Goal: Information Seeking & Learning: Learn about a topic

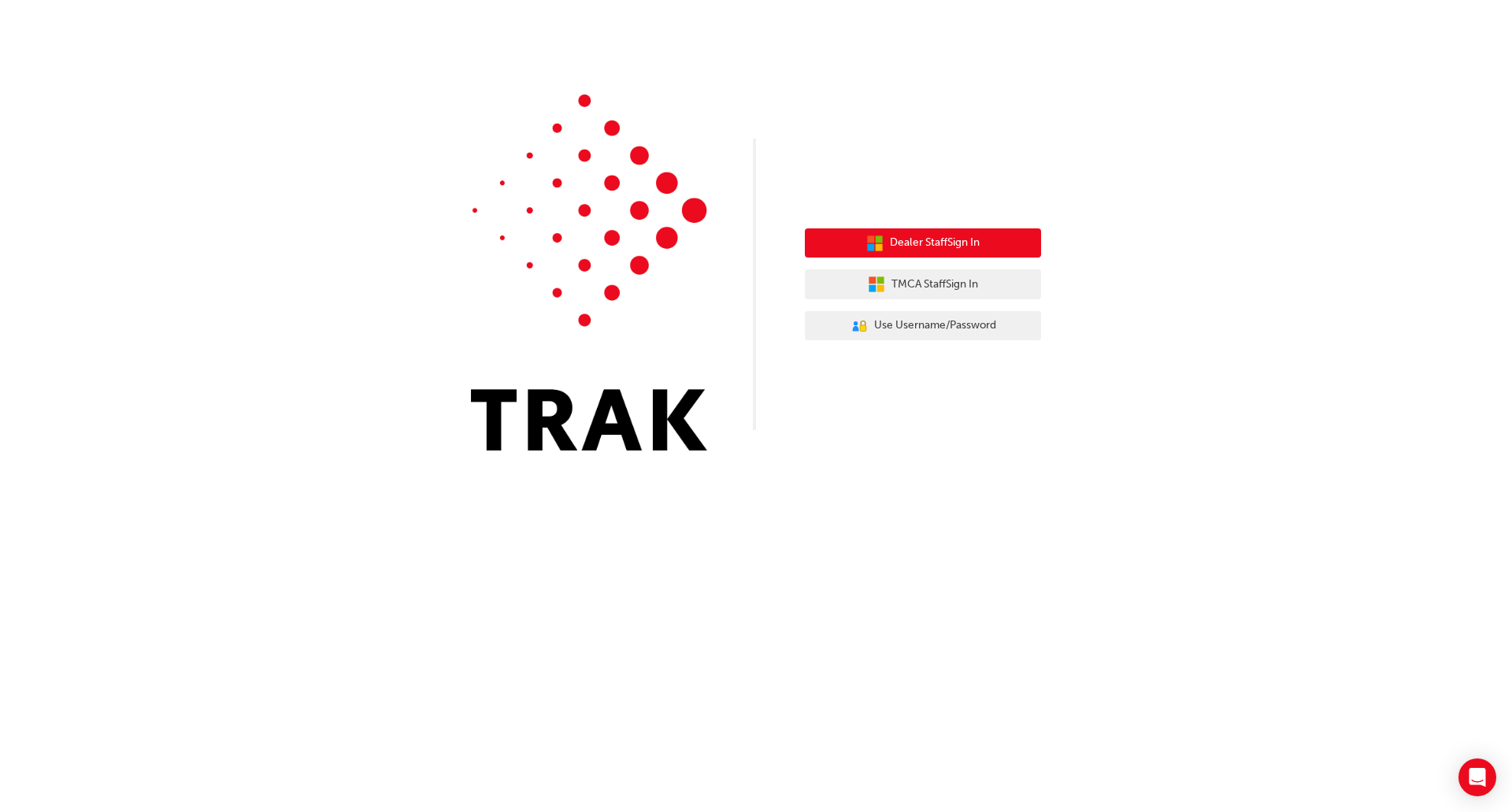
click at [986, 247] on button "Dealer Staff Sign In" at bounding box center [923, 243] width 236 height 30
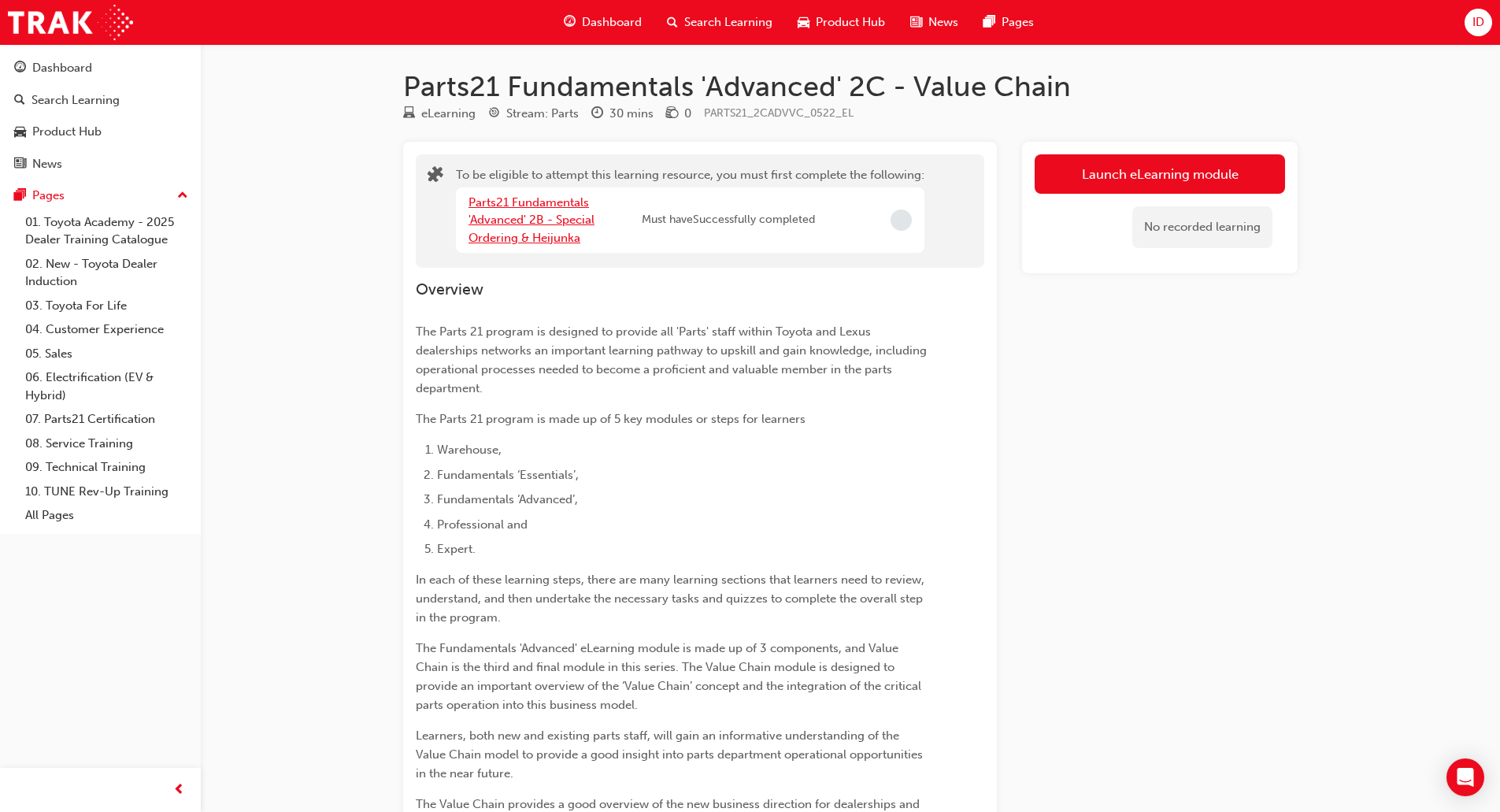
click at [515, 225] on link "Parts21 Fundamentals 'Advanced' 2B - Special Ordering & Heijunka" at bounding box center [532, 220] width 126 height 50
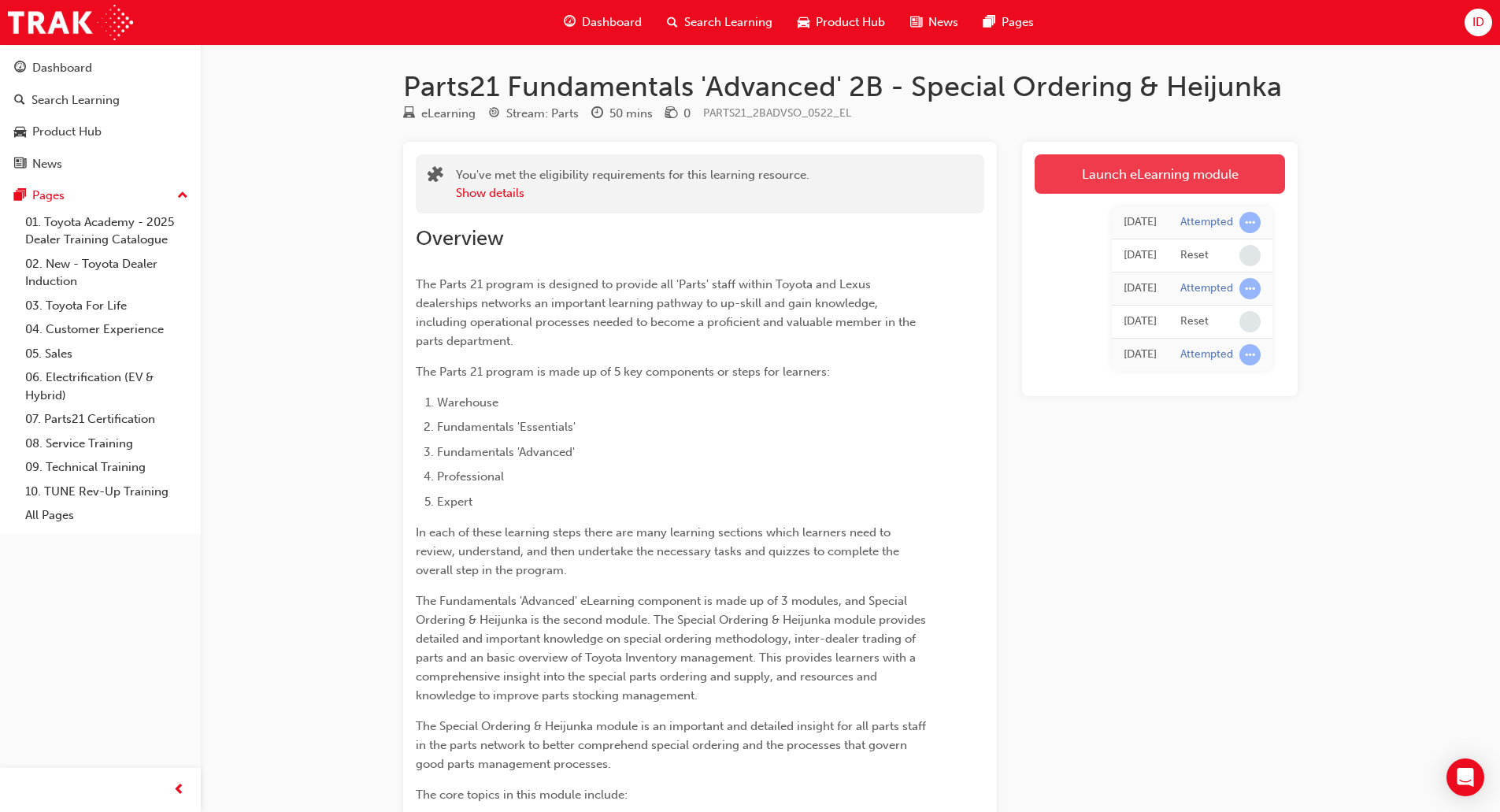
click at [1179, 169] on link "Launch eLearning module" at bounding box center [1160, 174] width 250 height 39
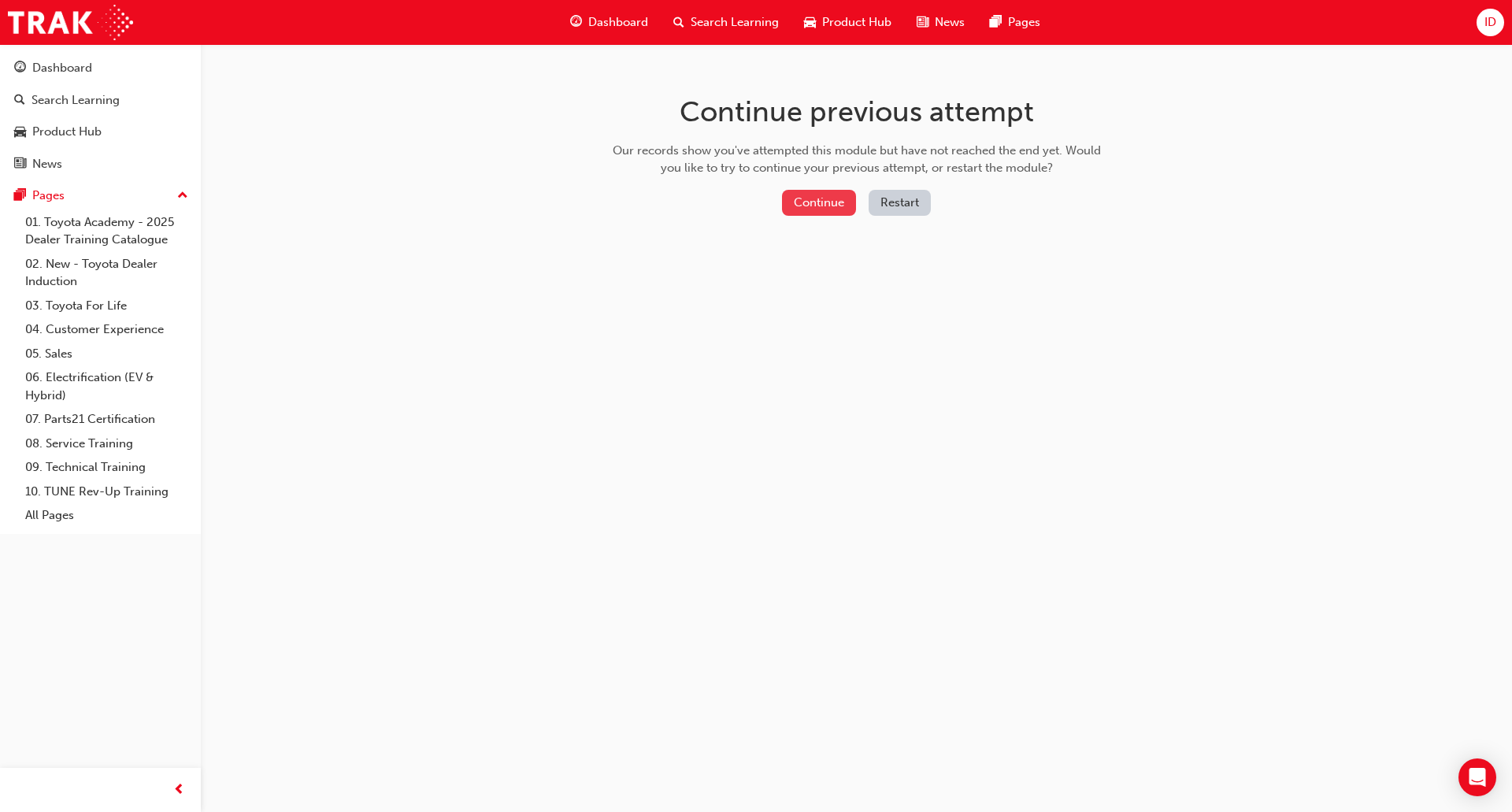
click at [806, 201] on button "Continue" at bounding box center [819, 202] width 74 height 26
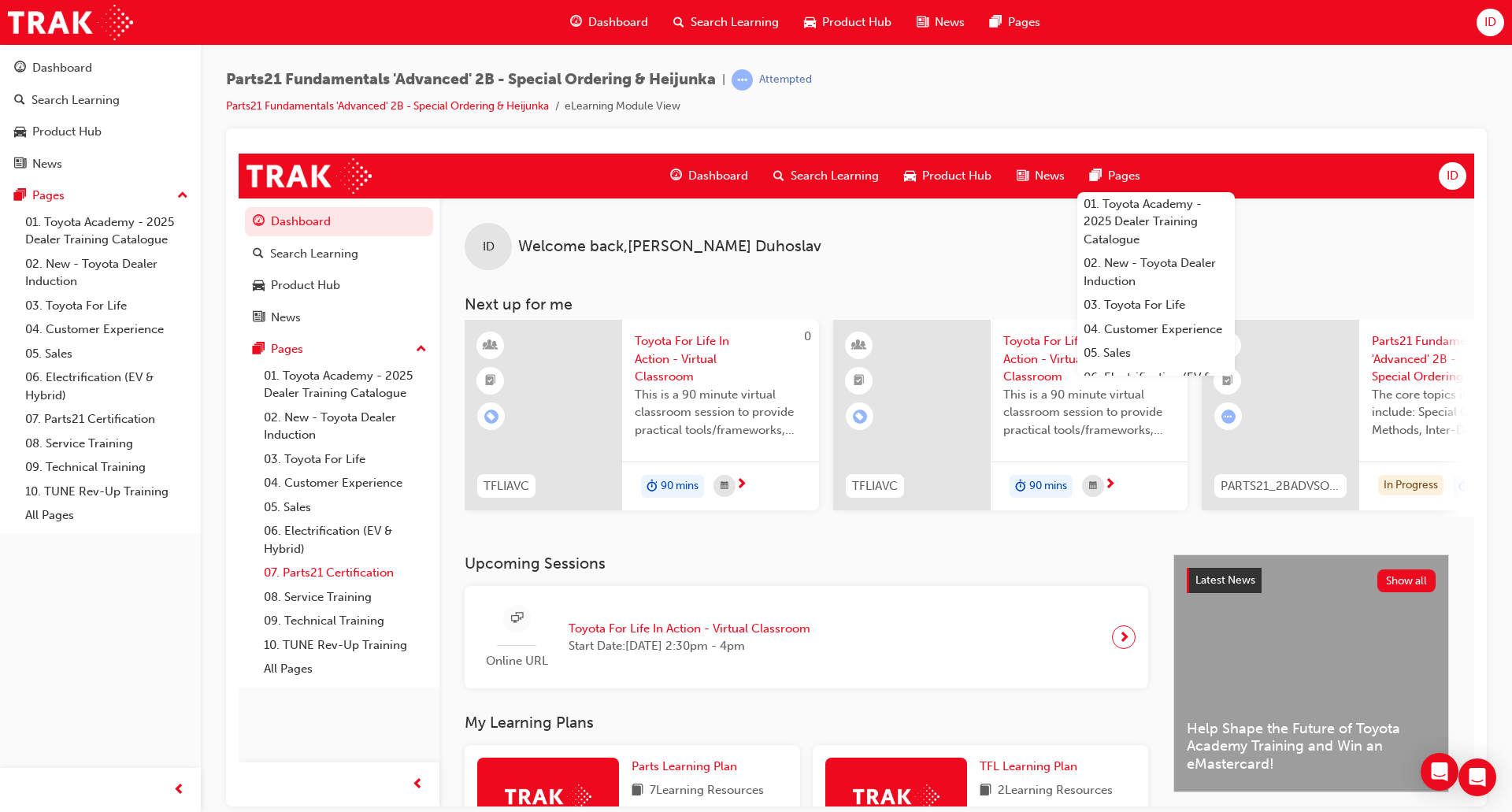
click at [317, 569] on link "07. Parts21 Certification" at bounding box center [345, 572] width 176 height 24
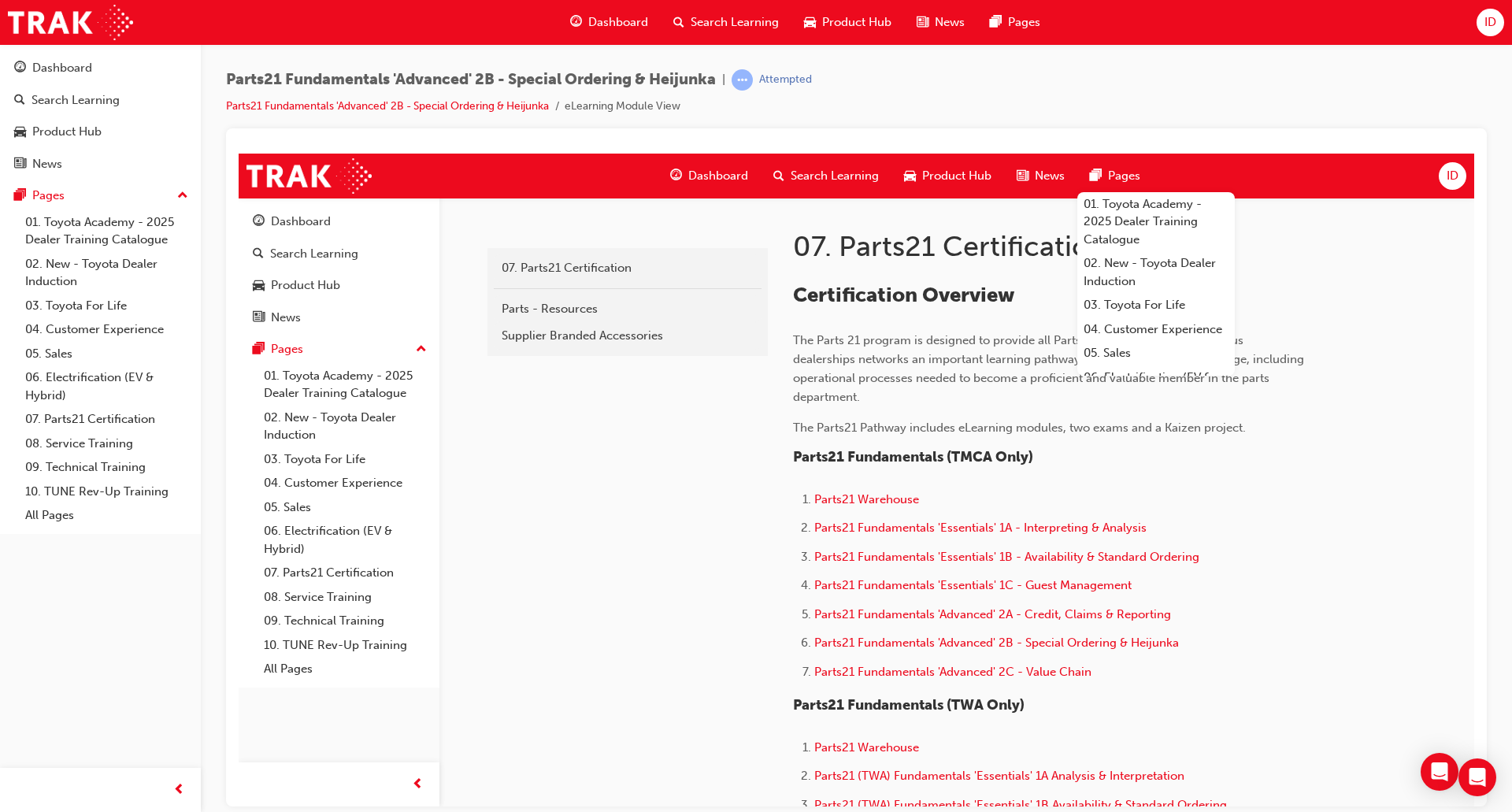
scroll to position [472, 0]
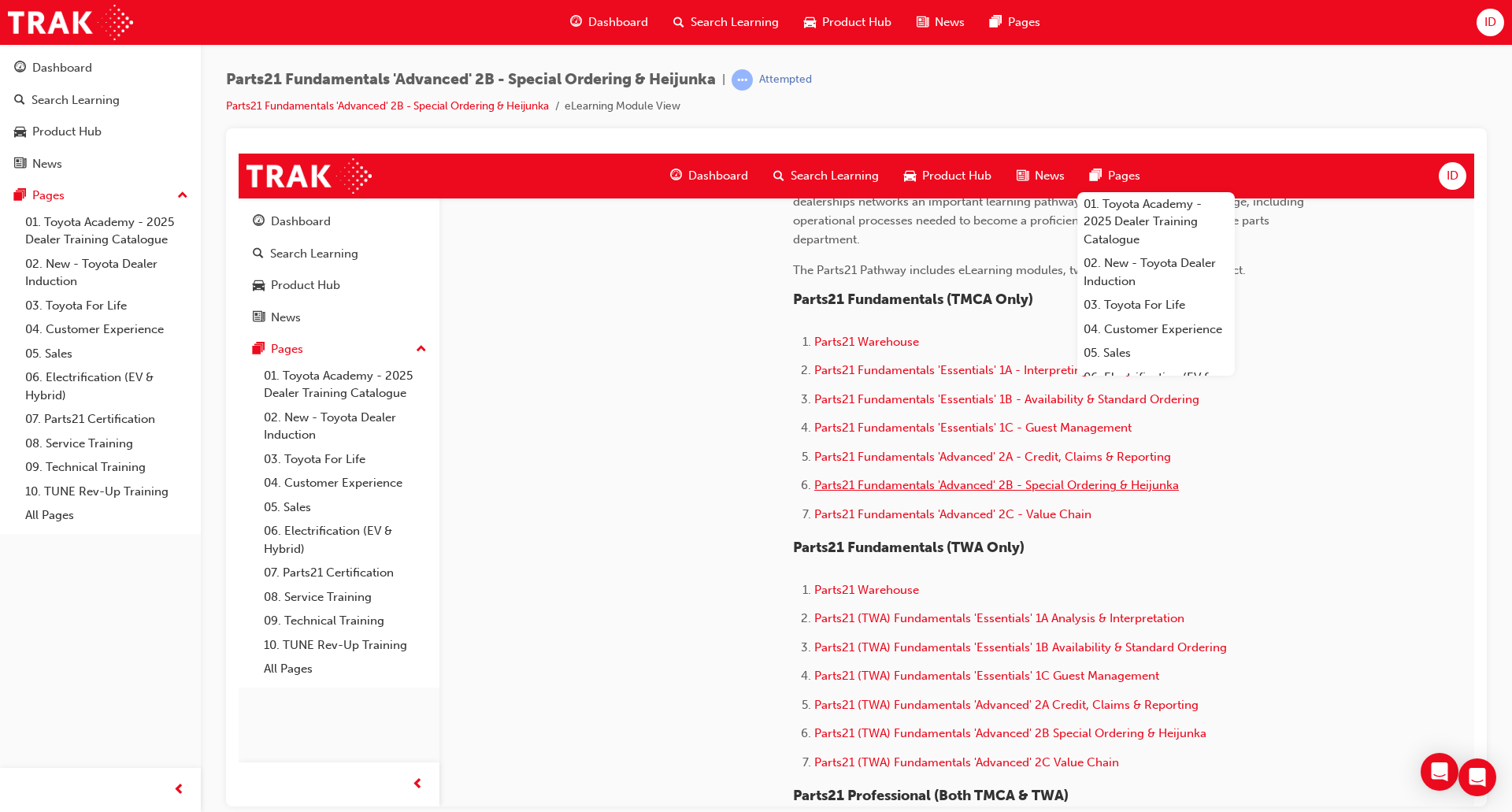
click at [1067, 480] on span "Parts21 Fundamentals 'Advanced' 2B - Special Ordering & Heijunka" at bounding box center [996, 485] width 365 height 14
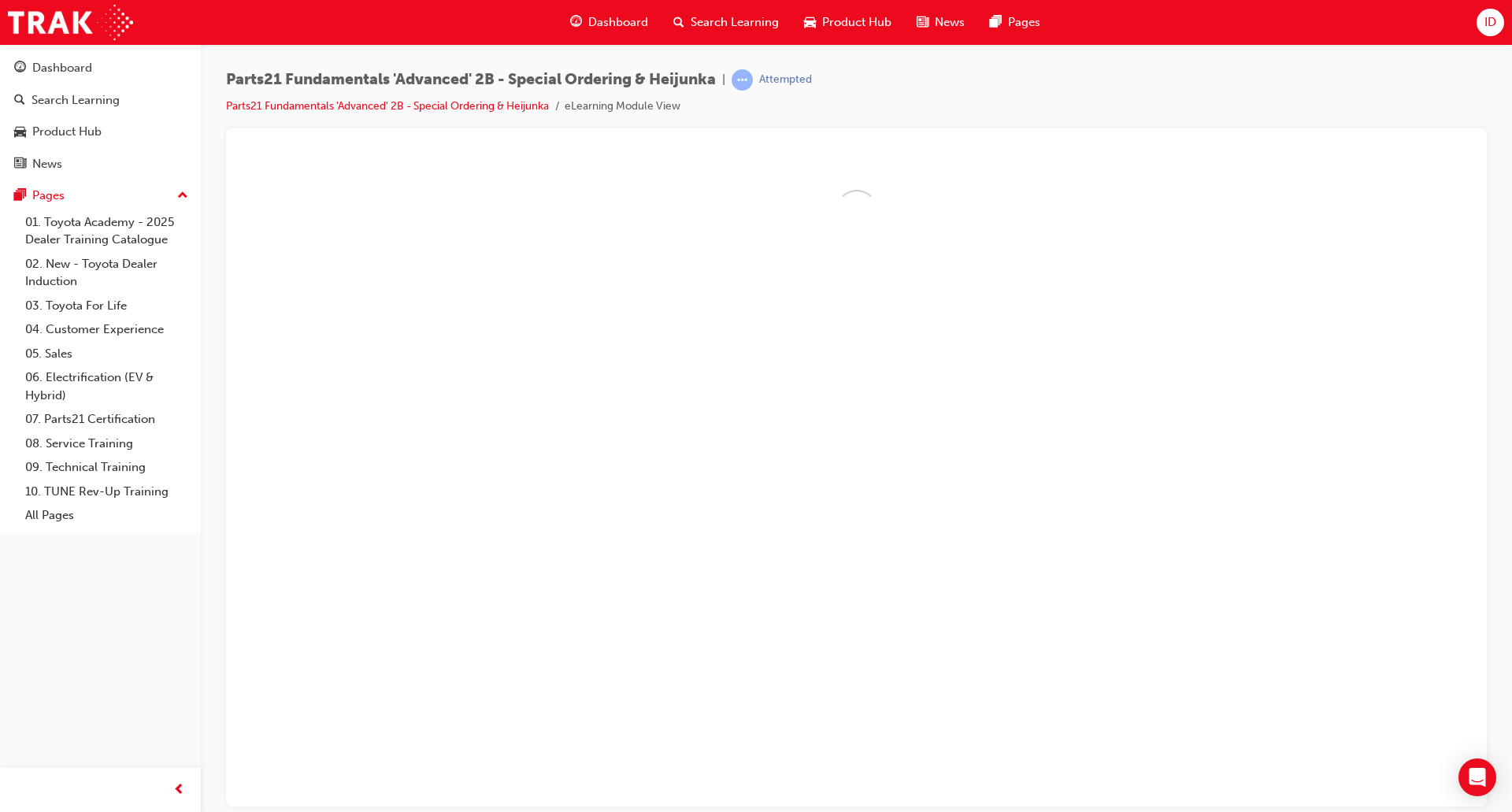
scroll to position [0, 0]
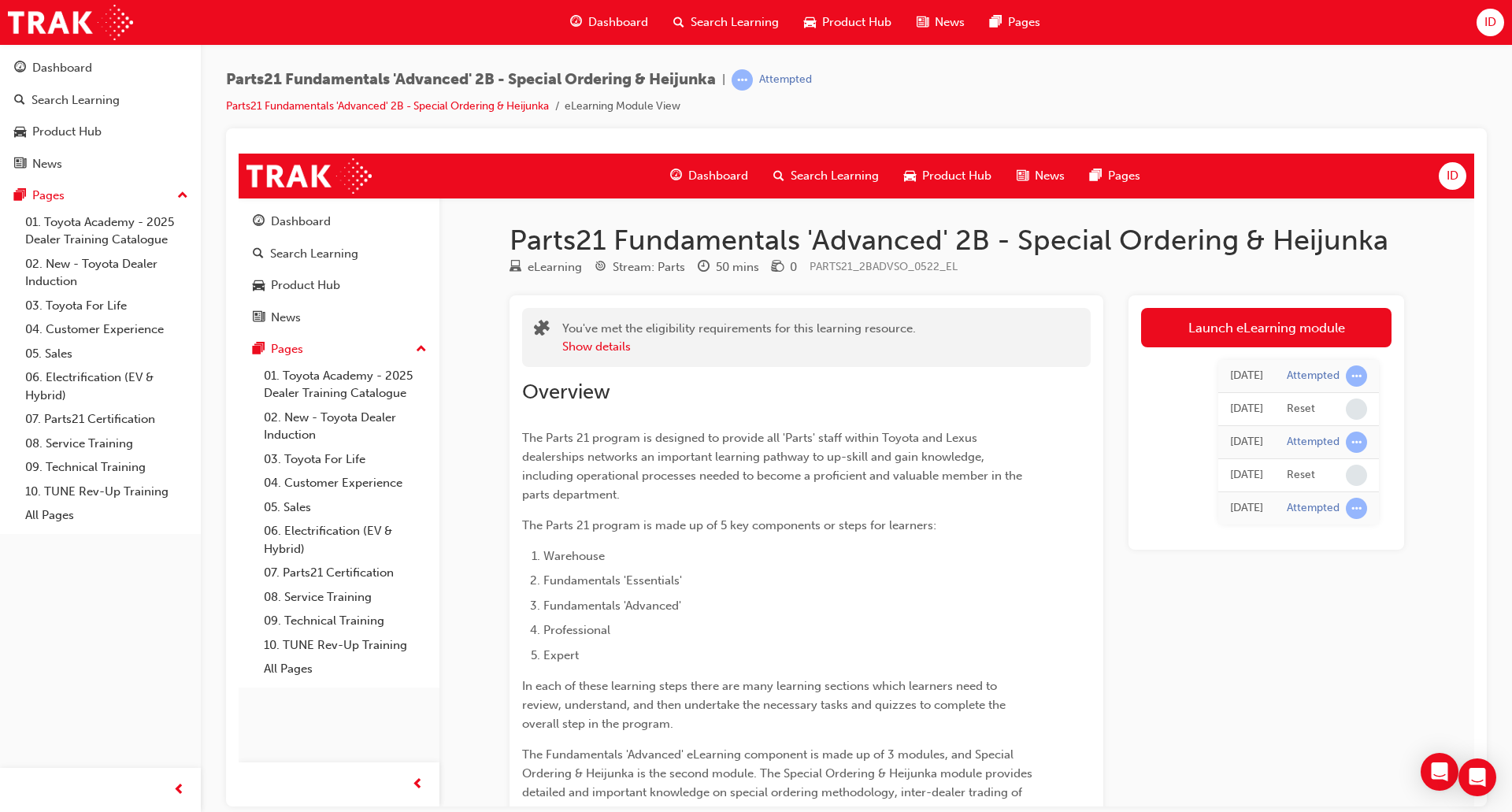
click at [1268, 327] on link "Launch eLearning module" at bounding box center [1266, 327] width 250 height 39
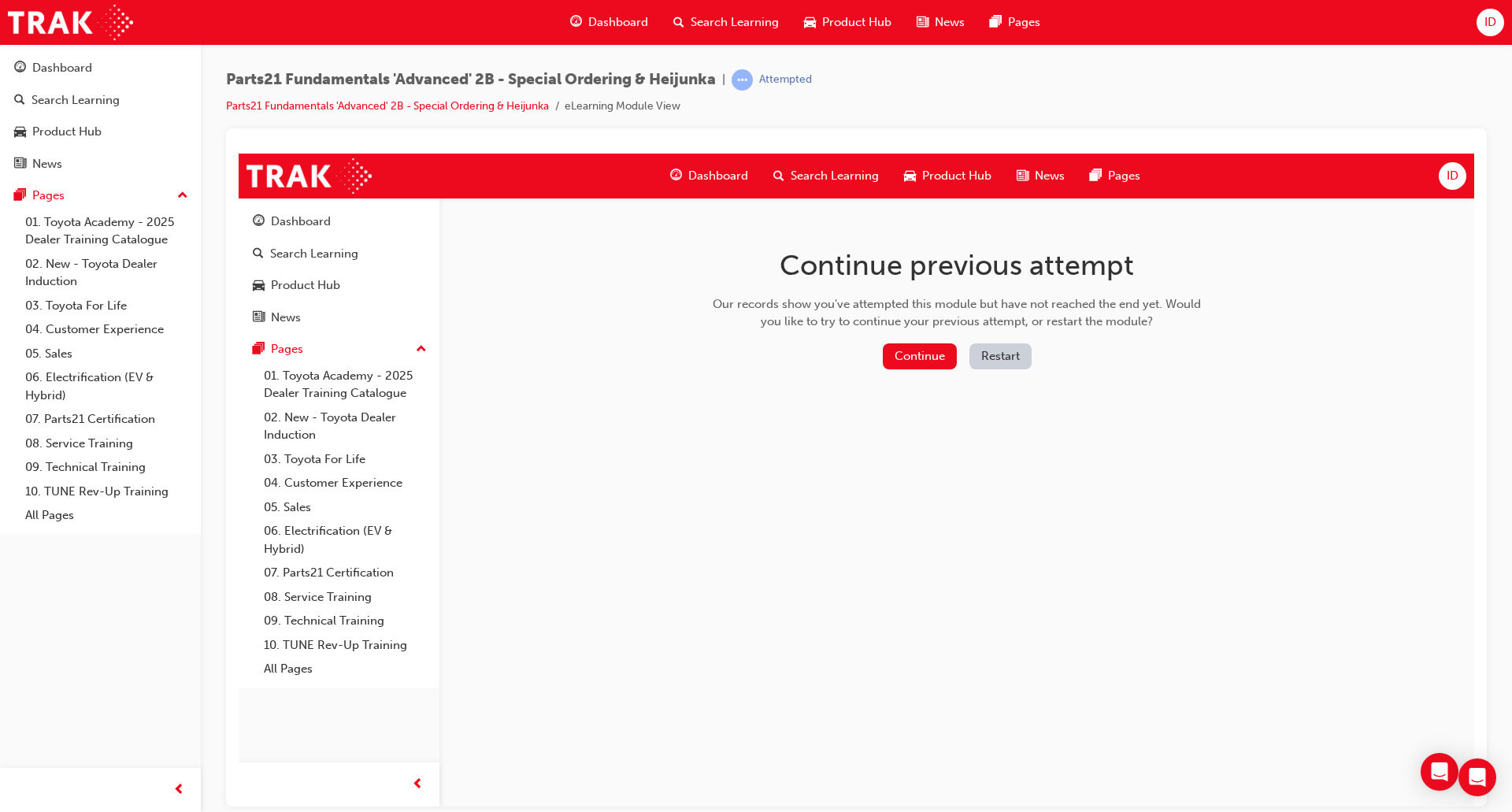
click at [904, 338] on div "Continue previous attempt Our records show you've attempted this module but hav…" at bounding box center [956, 311] width 512 height 228
click at [905, 347] on button "Continue" at bounding box center [919, 355] width 74 height 26
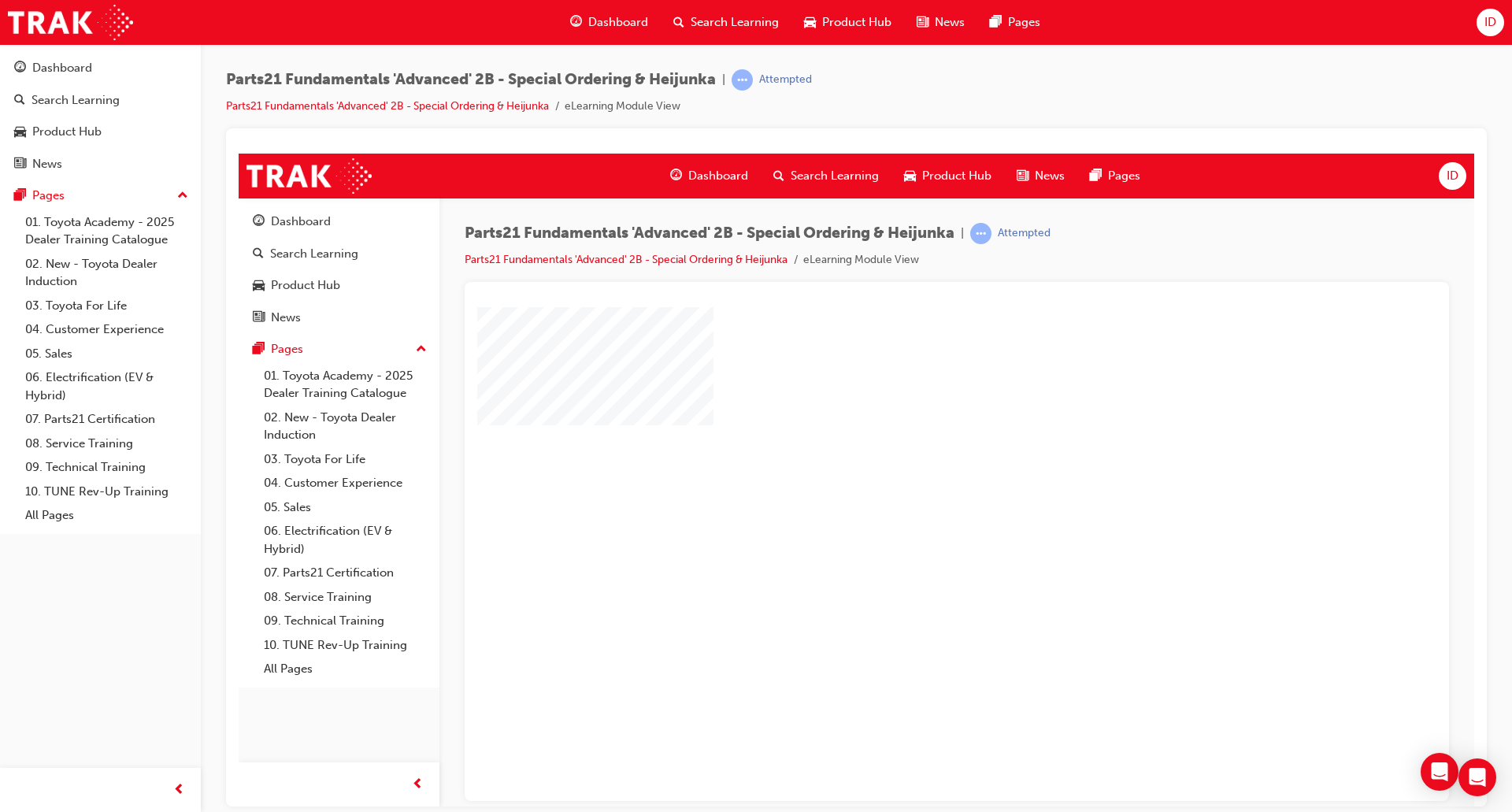
drag, startPoint x: 981, startPoint y: 578, endPoint x: 962, endPoint y: 563, distance: 24.2
click at [911, 508] on div "play" at bounding box center [911, 508] width 0 height 0
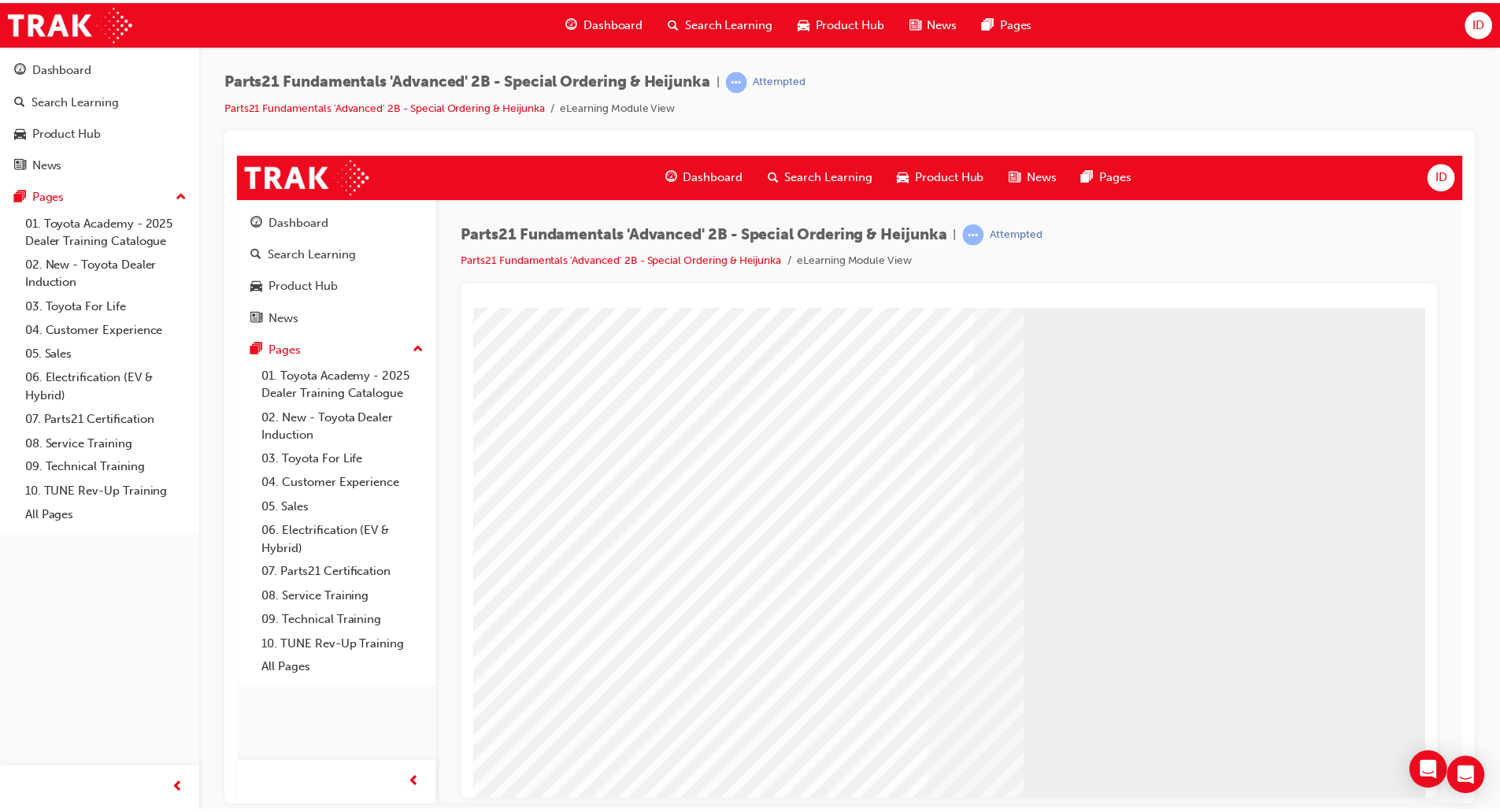
scroll to position [79, 0]
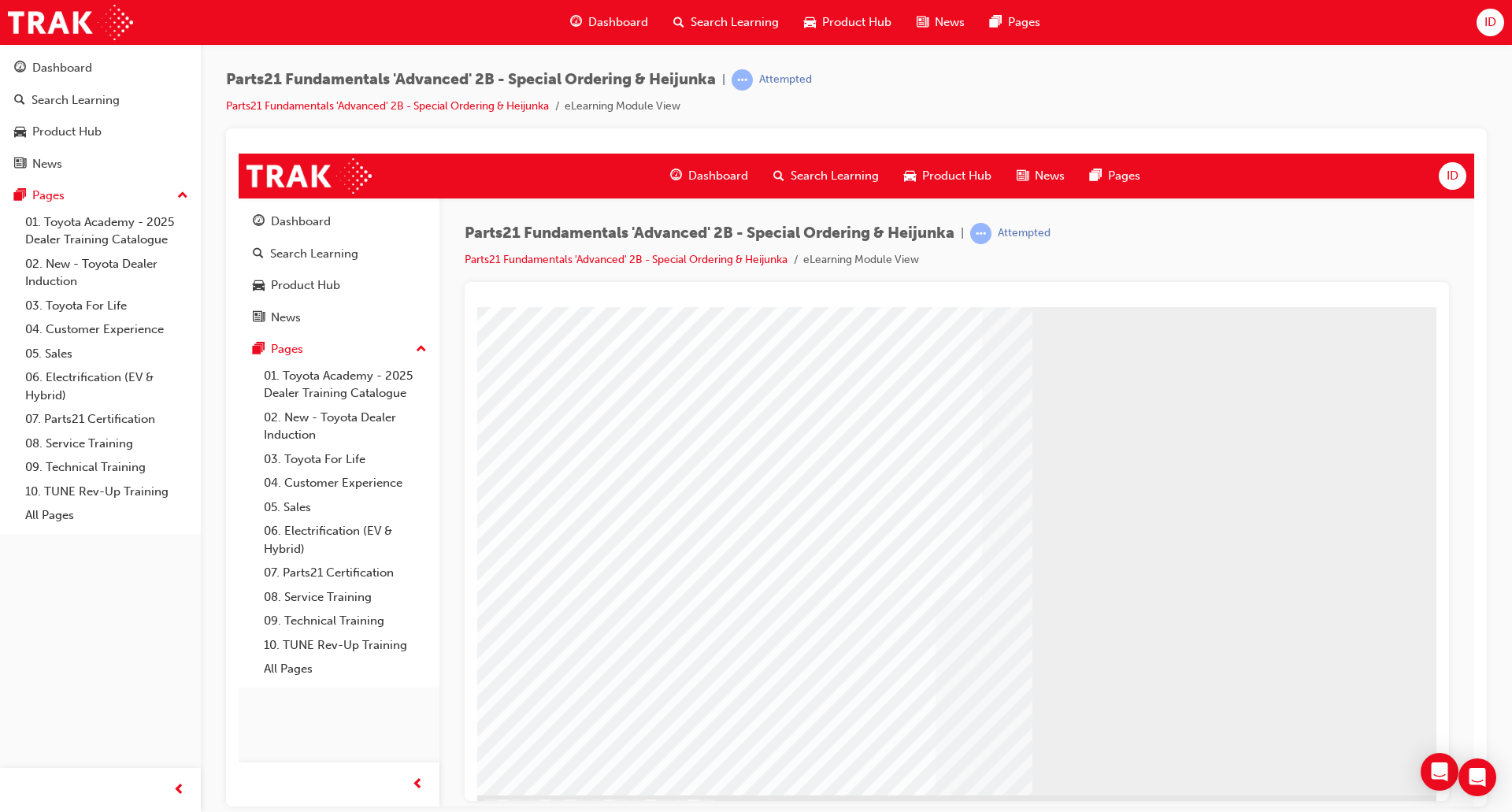
click at [28, 54] on link "Dashboard" at bounding box center [100, 67] width 188 height 29
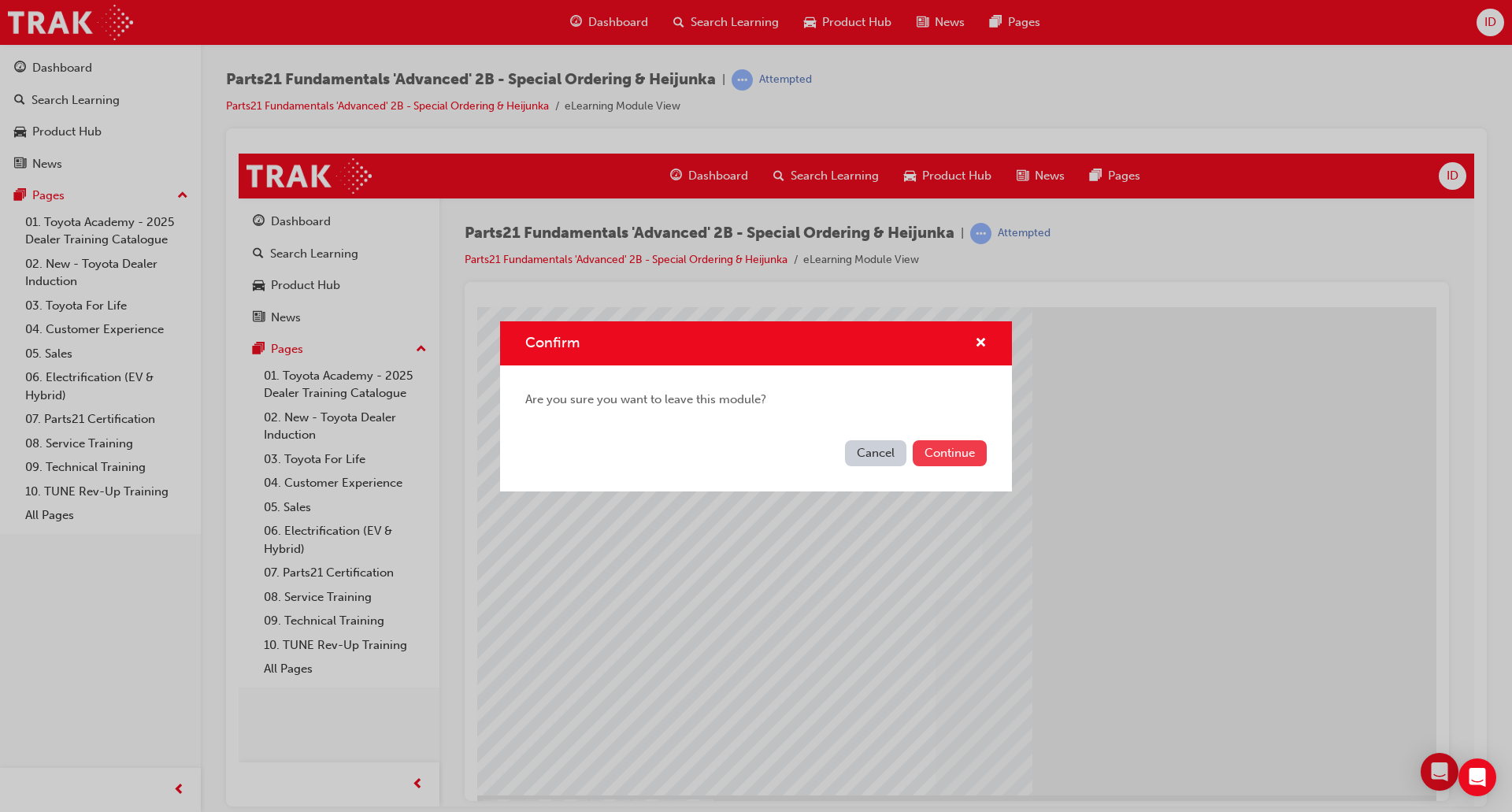
click at [957, 456] on button "Continue" at bounding box center [949, 453] width 74 height 26
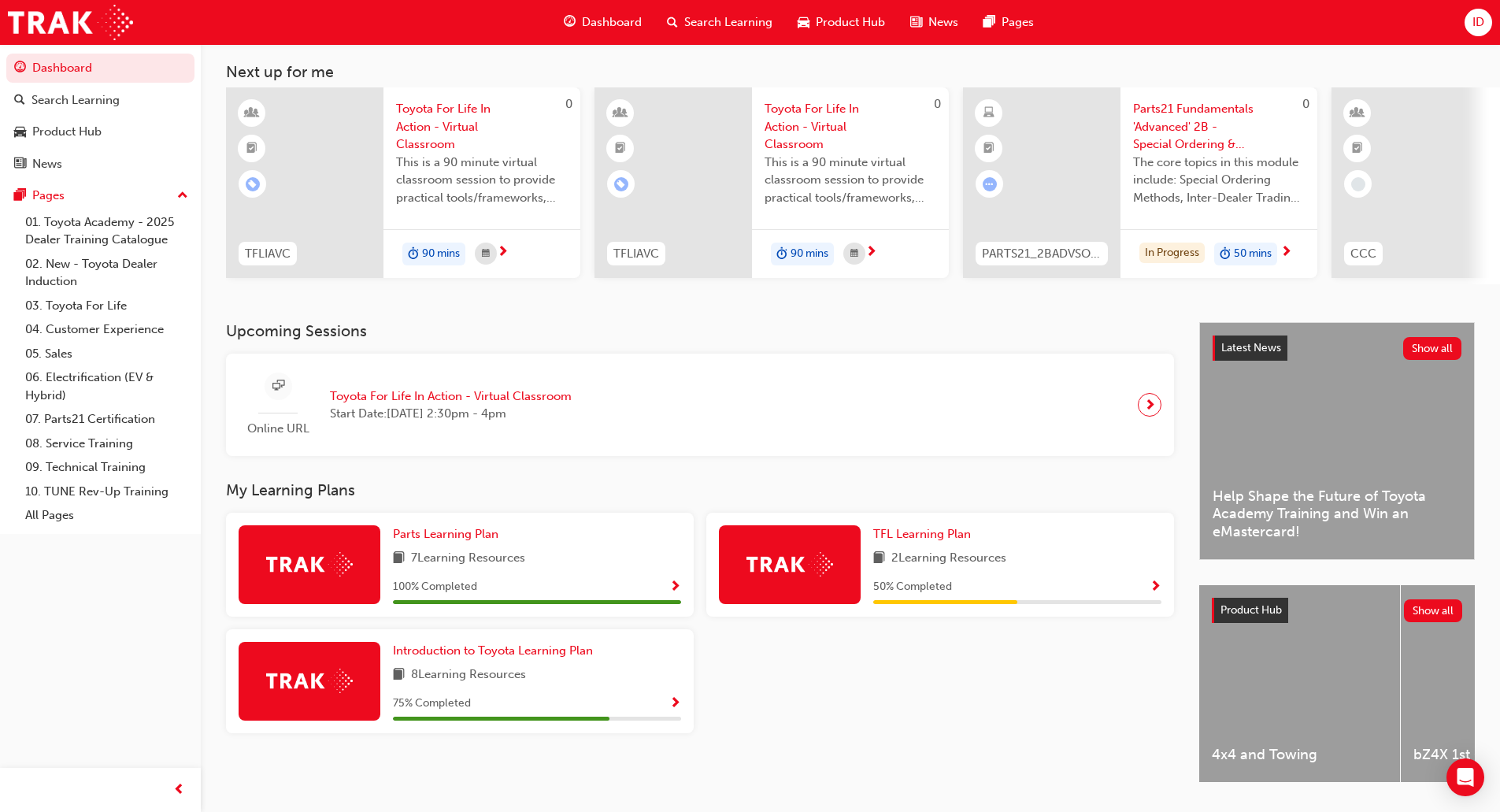
scroll to position [129, 0]
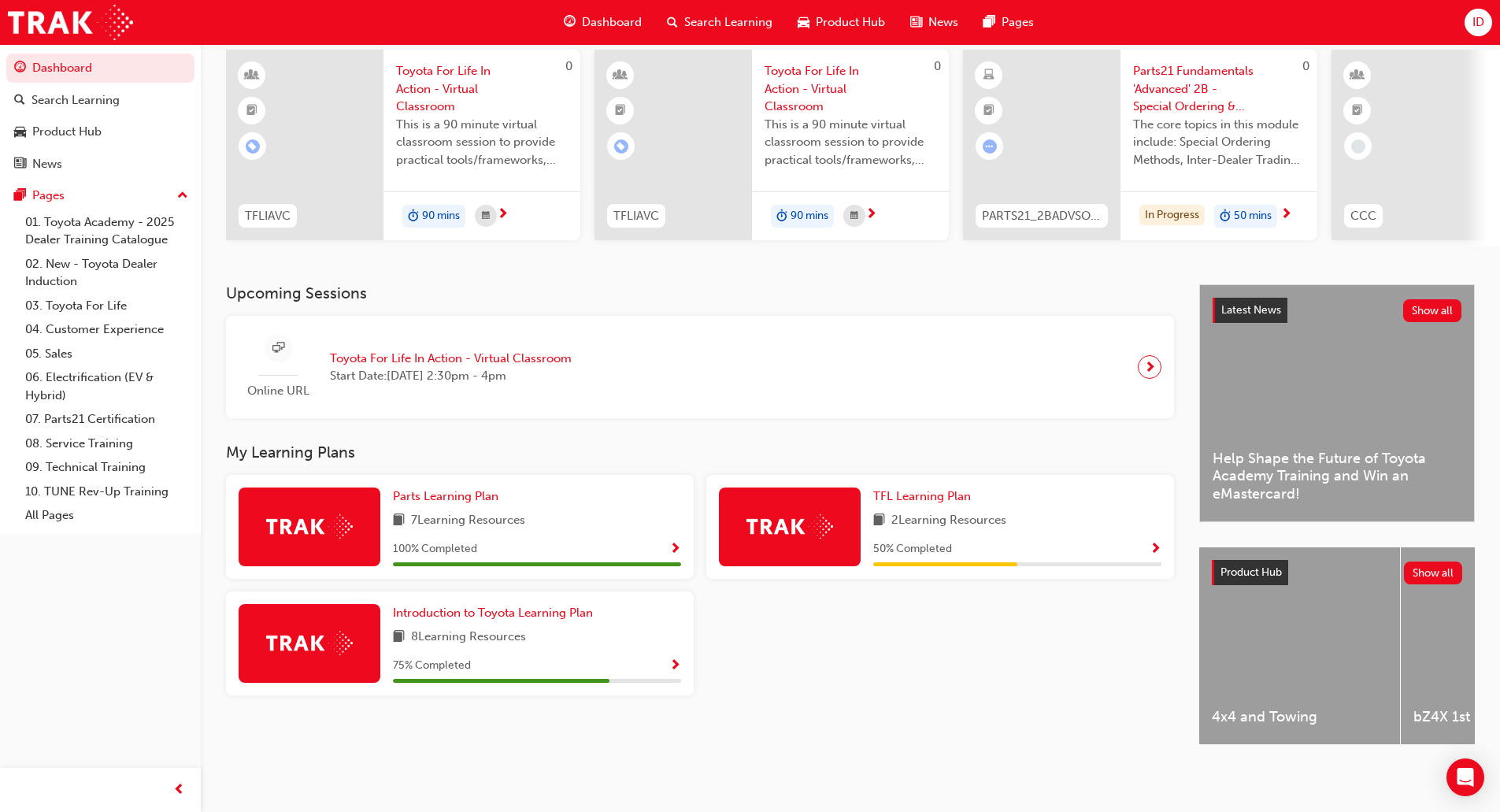
click at [669, 658] on span "Show Progress" at bounding box center [675, 666] width 12 height 14
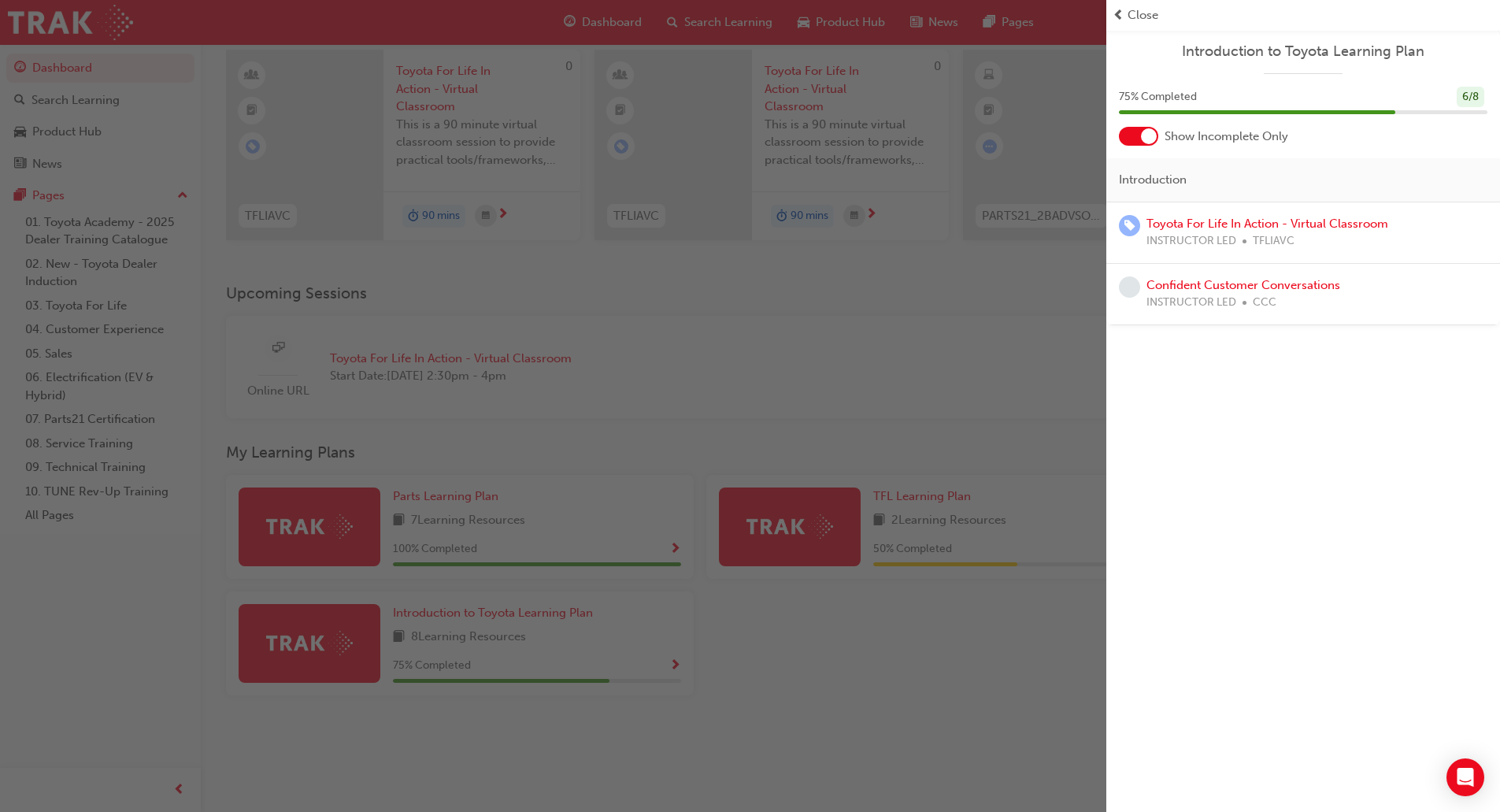
click at [517, 343] on div "button" at bounding box center [553, 406] width 1106 height 812
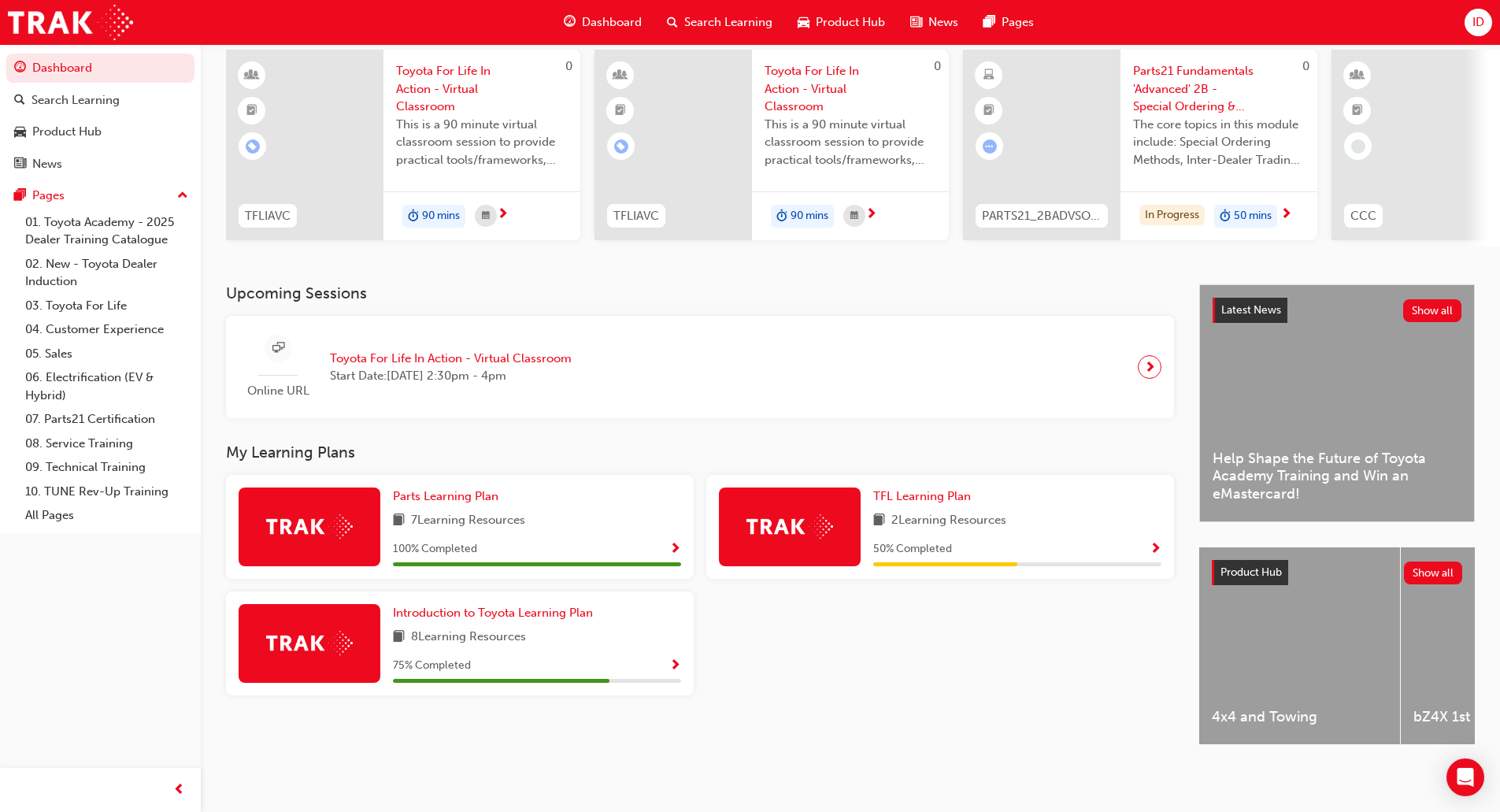
click at [1154, 542] on span "Show Progress" at bounding box center [1155, 549] width 12 height 14
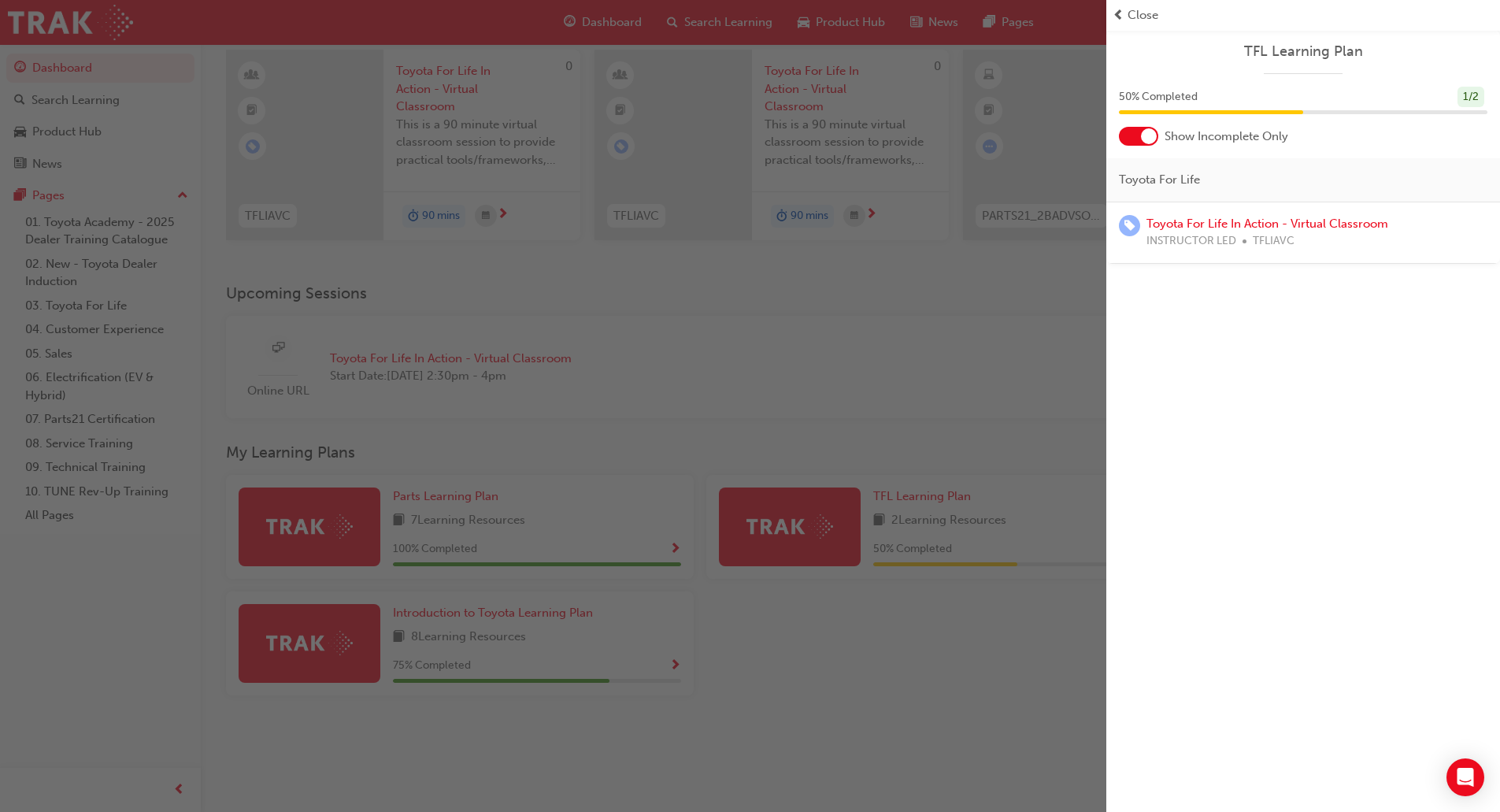
drag, startPoint x: 995, startPoint y: 422, endPoint x: 791, endPoint y: 382, distance: 207.9
click at [990, 420] on div "button" at bounding box center [553, 406] width 1106 height 812
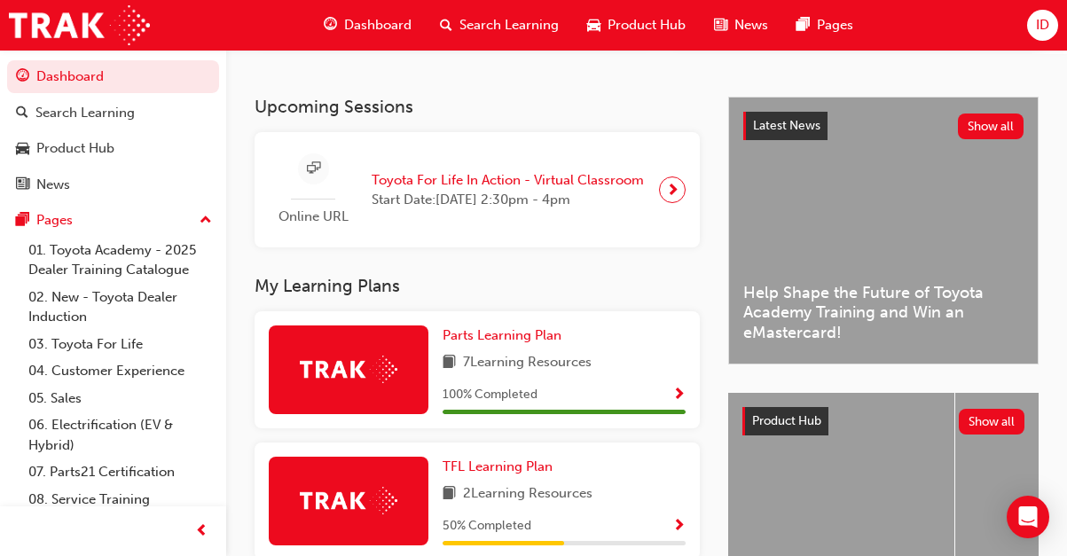
scroll to position [444, 0]
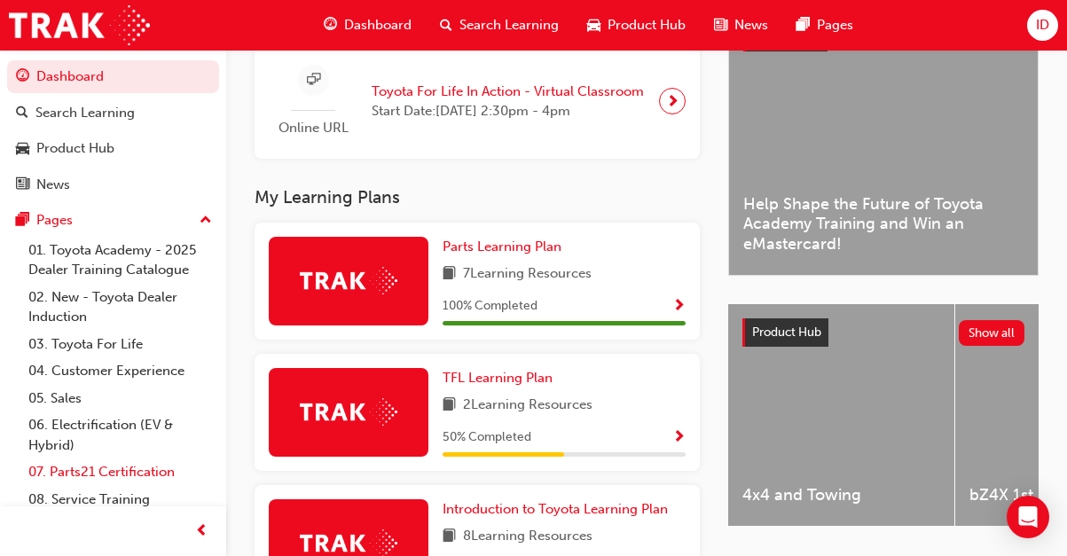
click at [65, 476] on link "07. Parts21 Certification" at bounding box center [120, 472] width 198 height 27
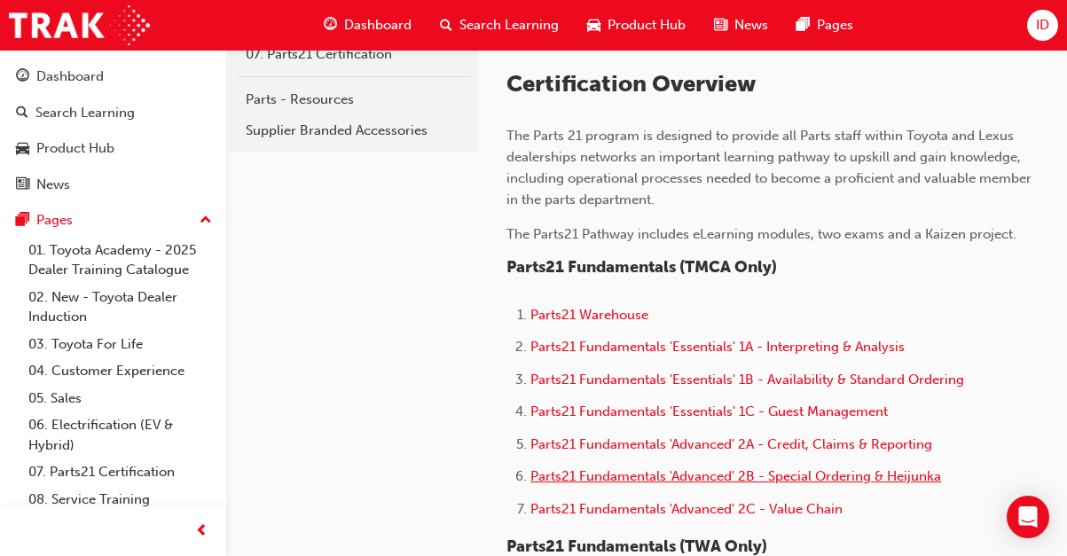
scroll to position [532, 0]
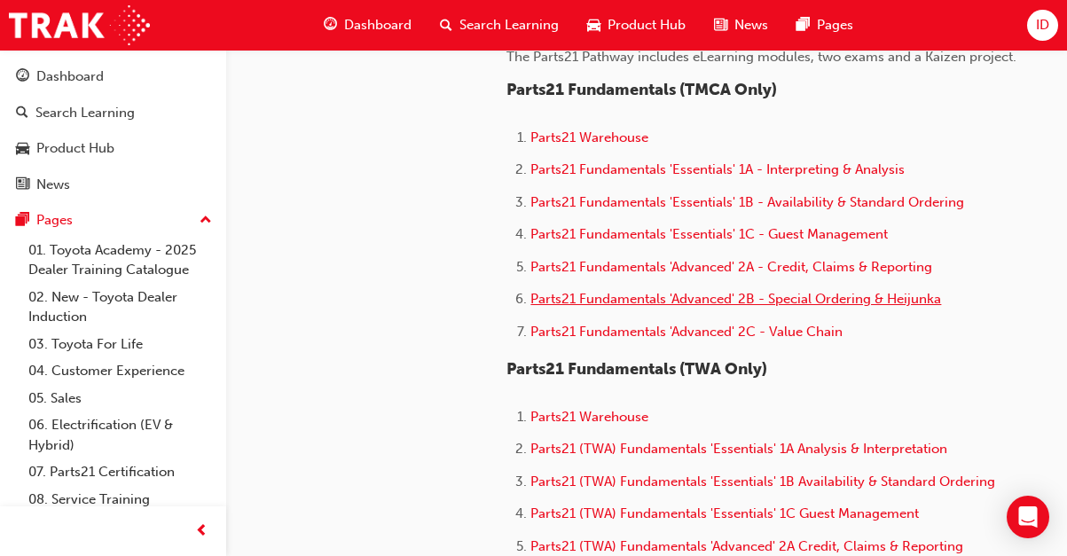
click at [792, 299] on span "Parts21 Fundamentals 'Advanced' 2B - Special Ordering & Heijunka" at bounding box center [735, 299] width 411 height 16
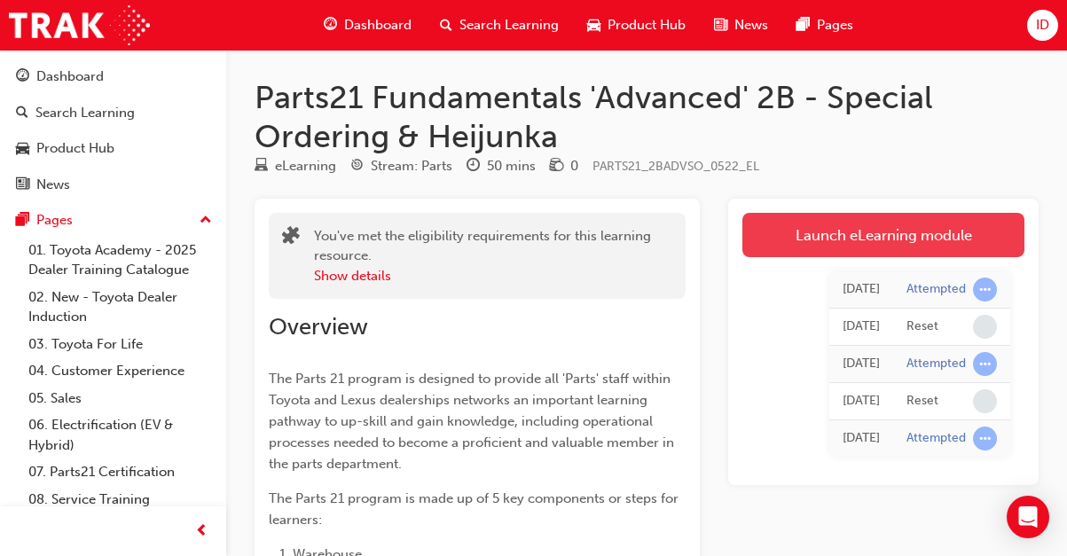
click at [773, 219] on link "Launch eLearning module" at bounding box center [883, 235] width 282 height 44
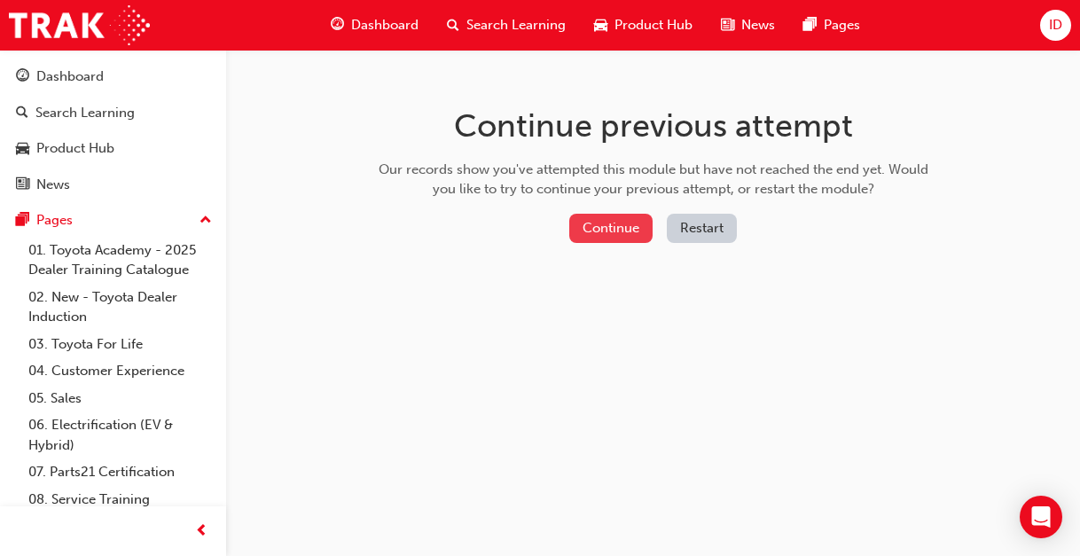
click at [628, 223] on button "Continue" at bounding box center [610, 228] width 83 height 29
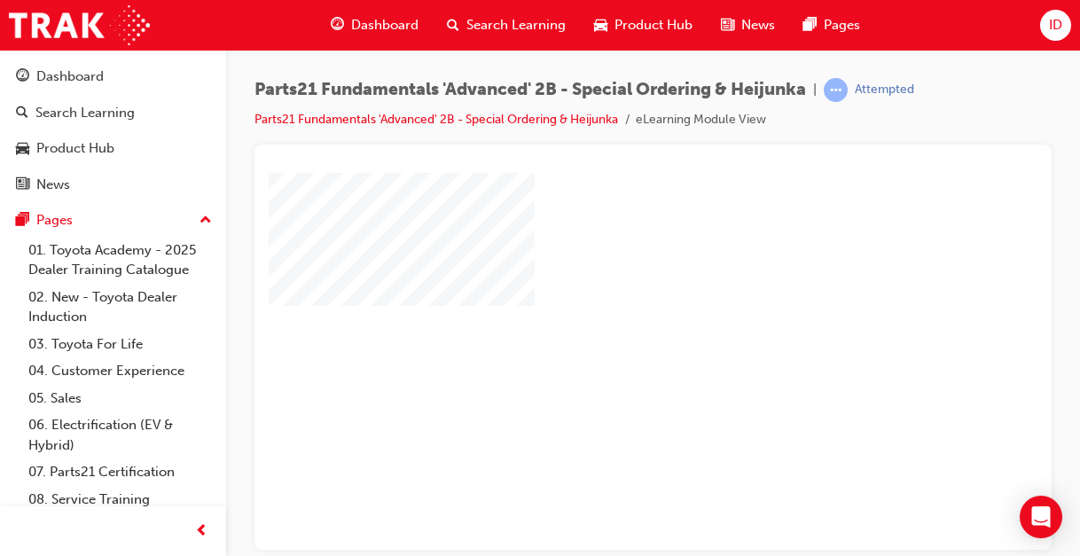
click at [561, 342] on div at bounding box center [872, 491] width 1206 height 639
click at [602, 310] on div "play" at bounding box center [602, 310] width 0 height 0
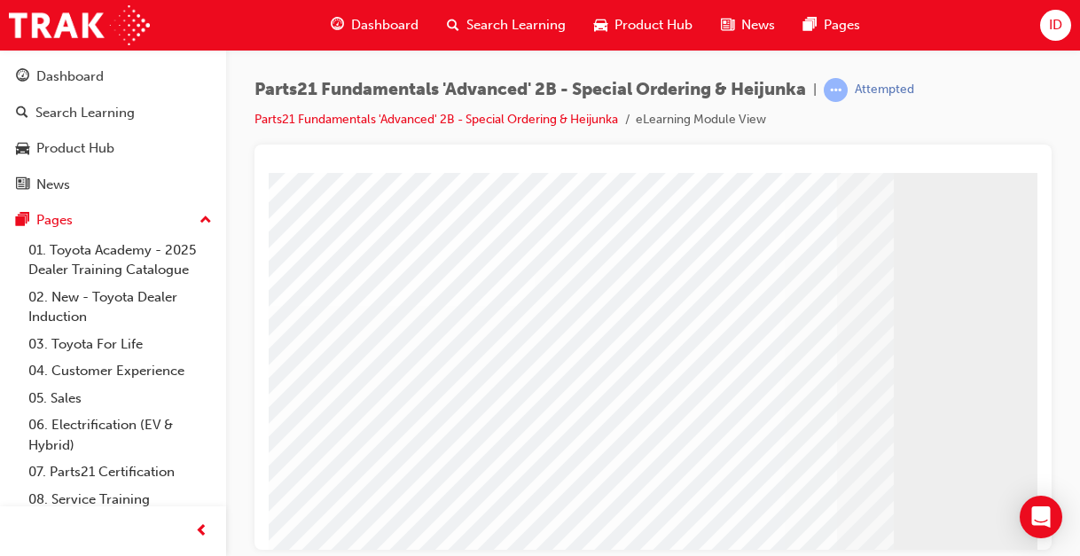
scroll to position [177, 0]
drag, startPoint x: 537, startPoint y: 481, endPoint x: 528, endPoint y: 477, distance: 9.6
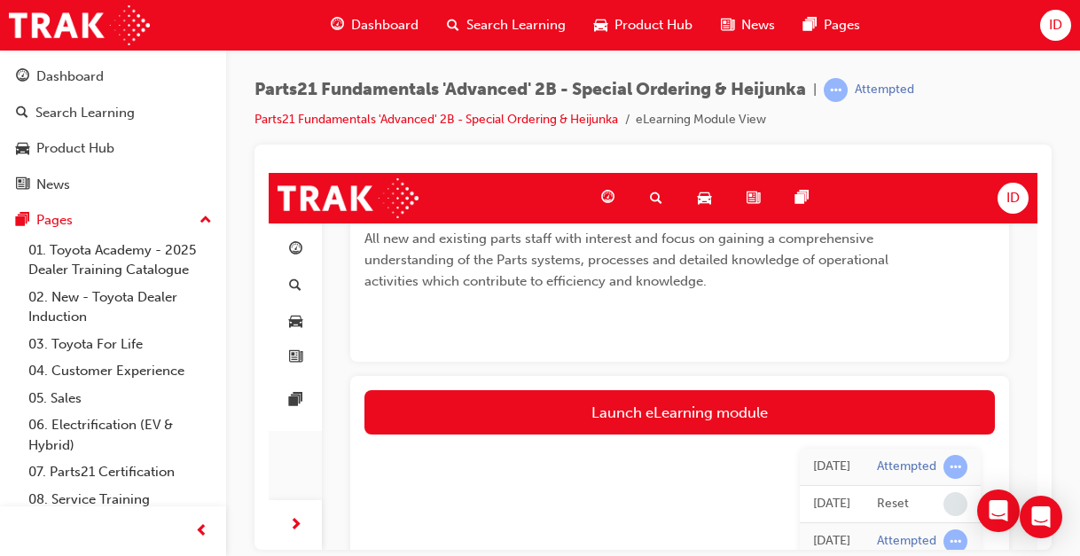
scroll to position [1774, 0]
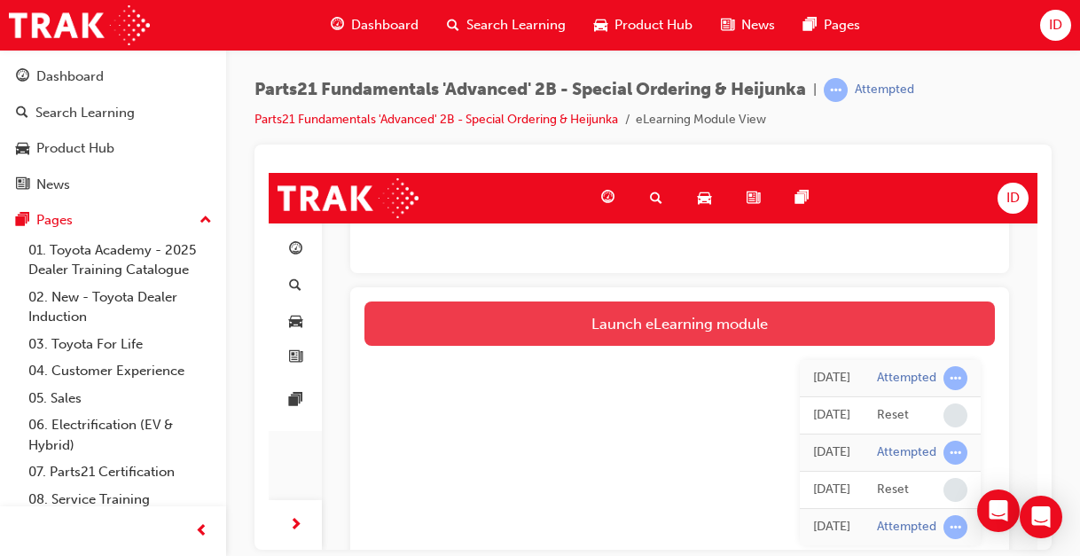
click at [744, 327] on link "Launch eLearning module" at bounding box center [680, 323] width 631 height 44
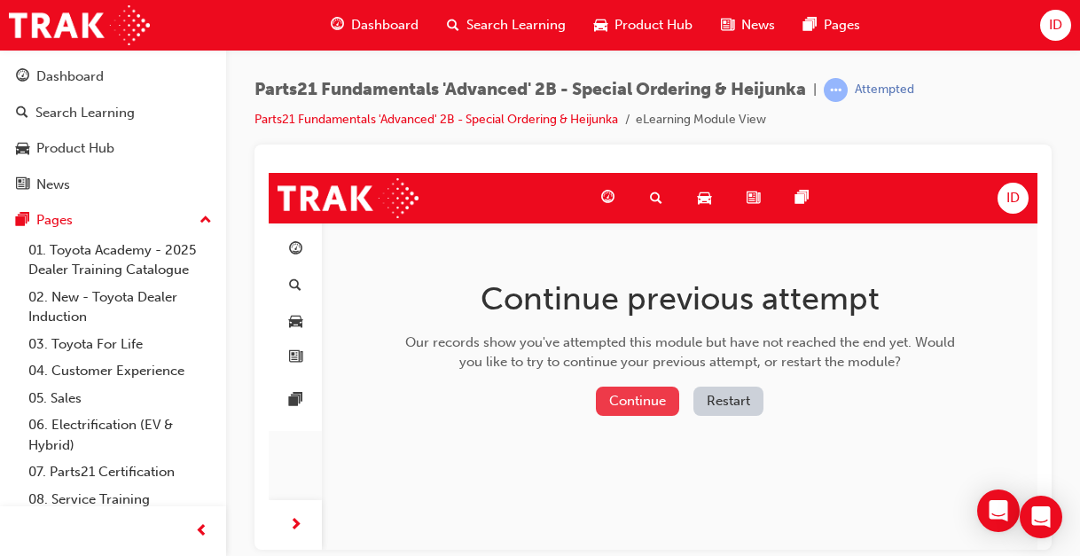
click at [640, 397] on button "Continue" at bounding box center [637, 400] width 83 height 29
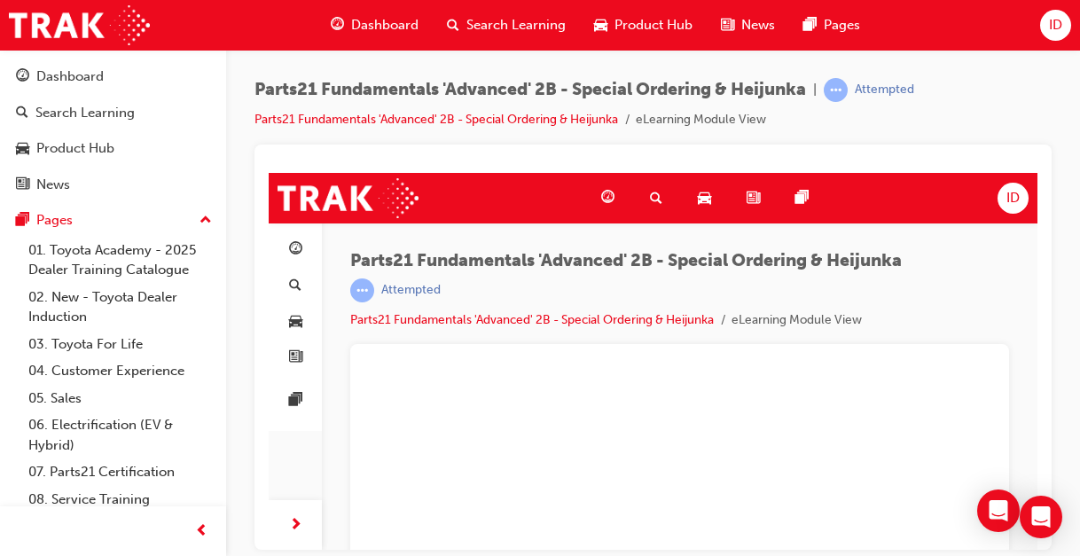
scroll to position [63, 0]
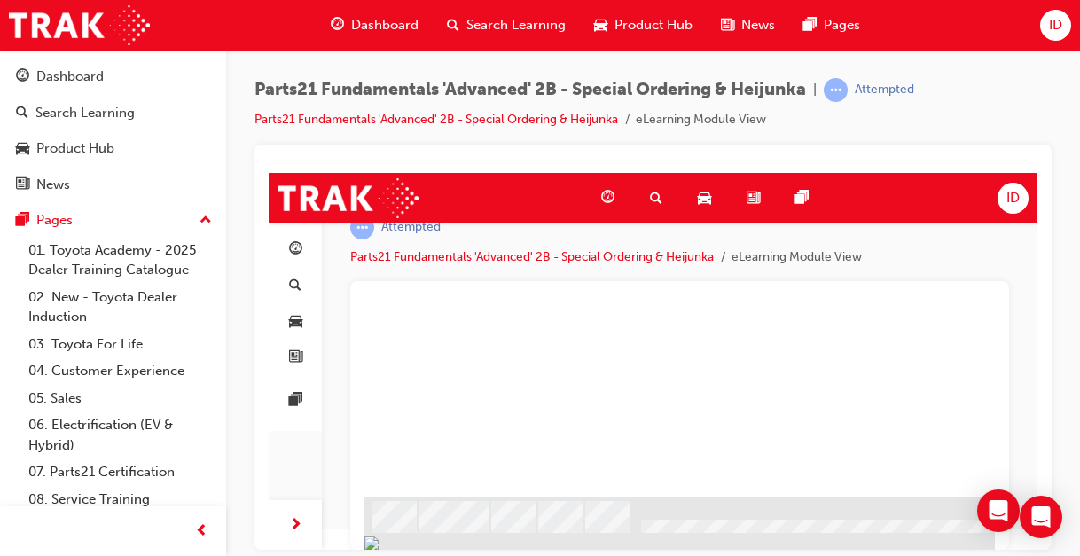
click at [686, 441] on div at bounding box center [968, 176] width 1206 height 639
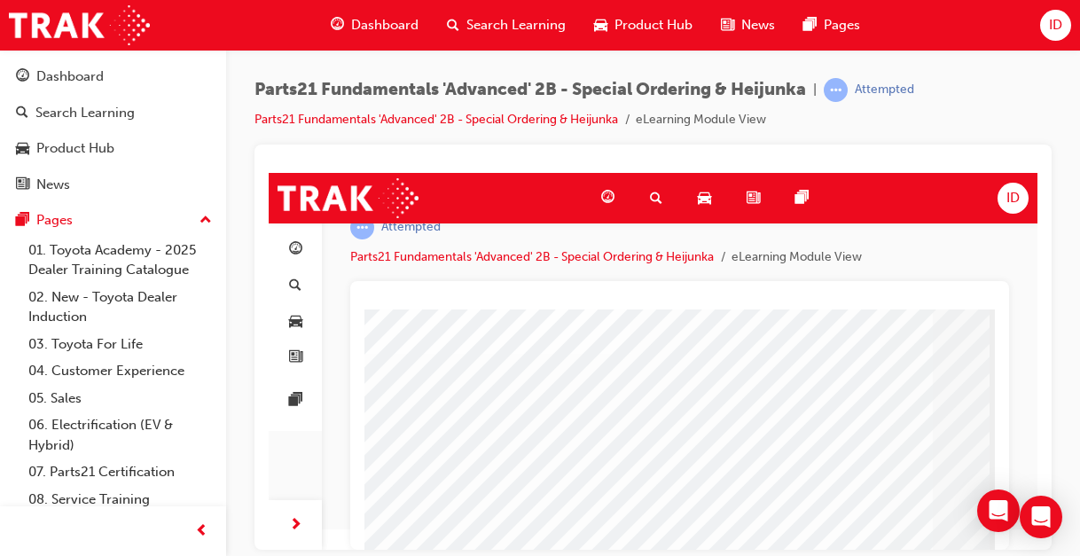
scroll to position [266, 0]
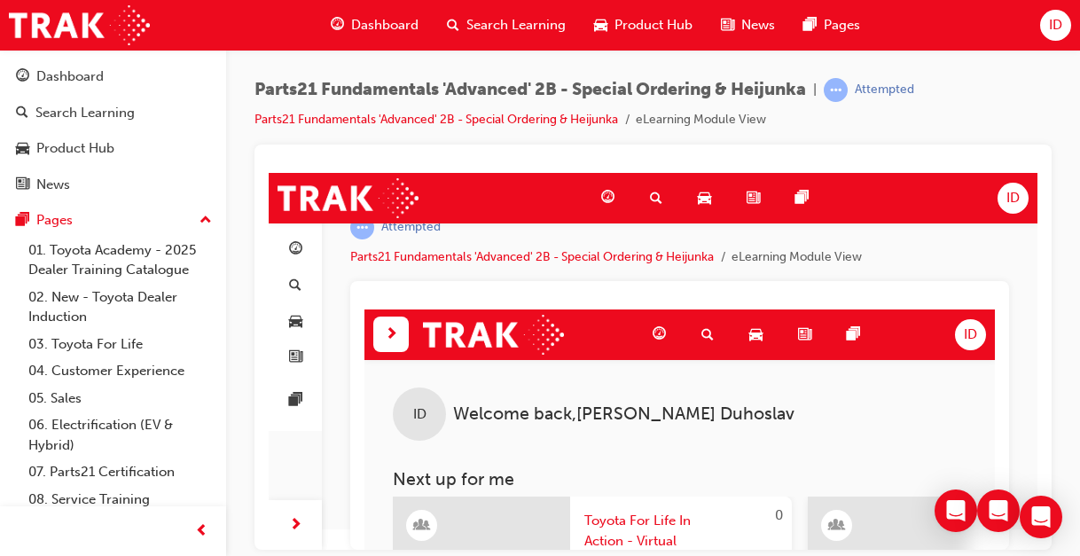
scroll to position [0, 0]
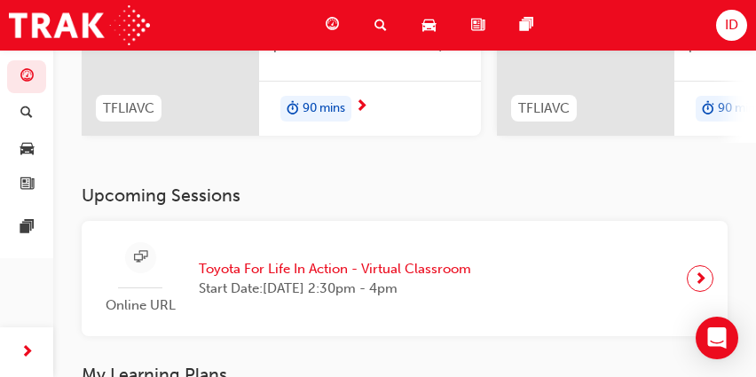
scroll to position [355, 0]
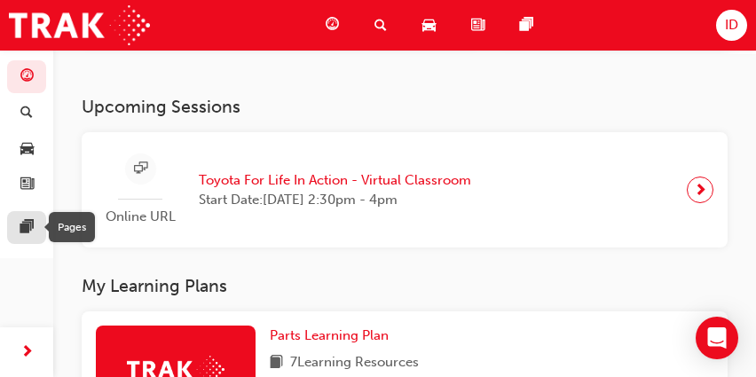
click at [36, 224] on div at bounding box center [26, 227] width 21 height 22
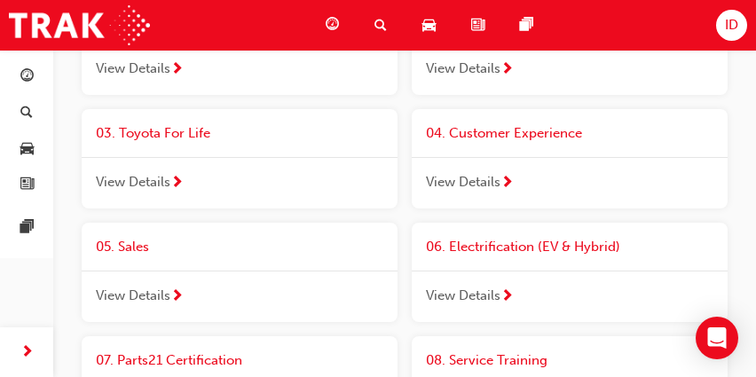
scroll to position [444, 0]
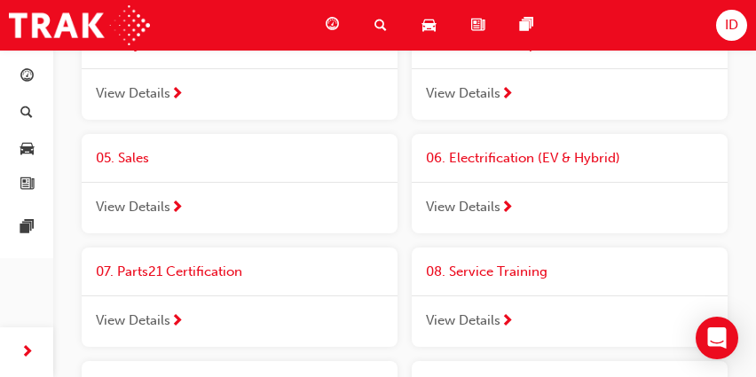
click at [181, 273] on span "07. Parts21 Certification" at bounding box center [169, 271] width 146 height 16
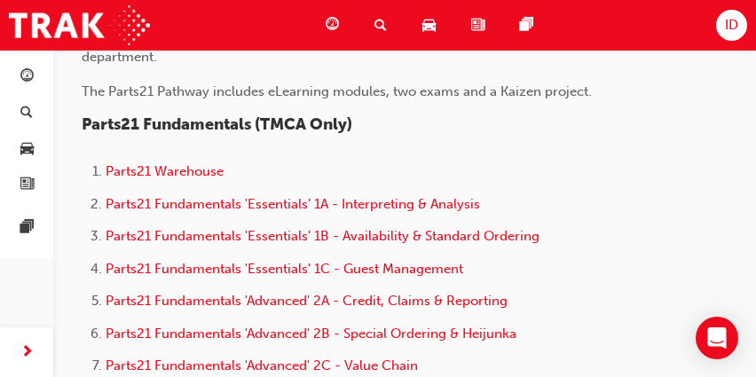
scroll to position [621, 0]
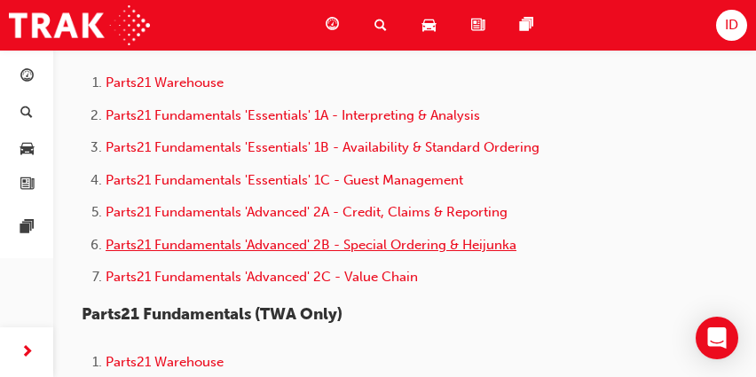
click at [373, 245] on span "Parts21 Fundamentals 'Advanced' 2B - Special Ordering & Heijunka" at bounding box center [311, 245] width 411 height 16
